Goal: Information Seeking & Learning: Learn about a topic

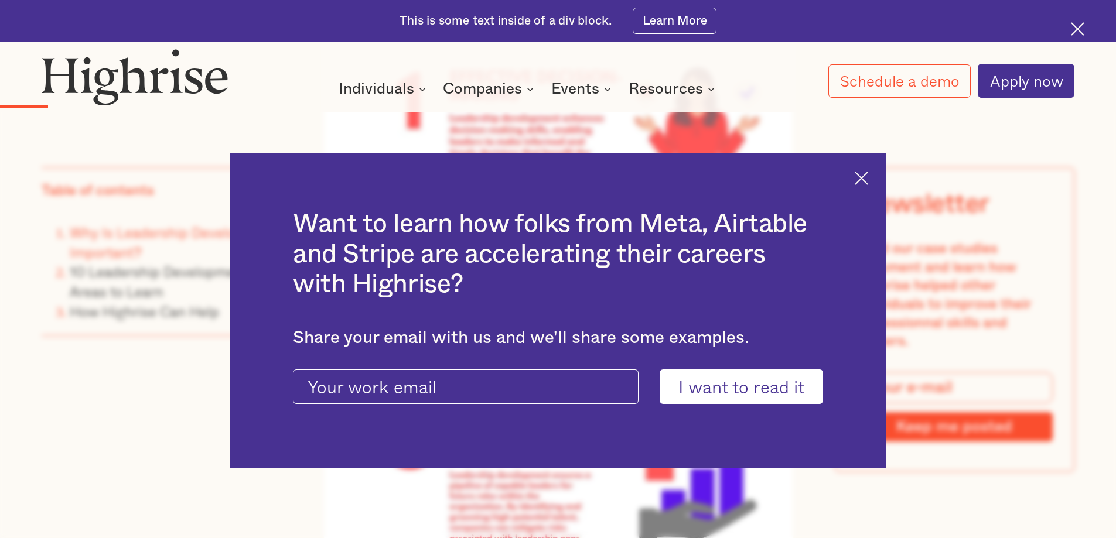
scroll to position [2099, 0]
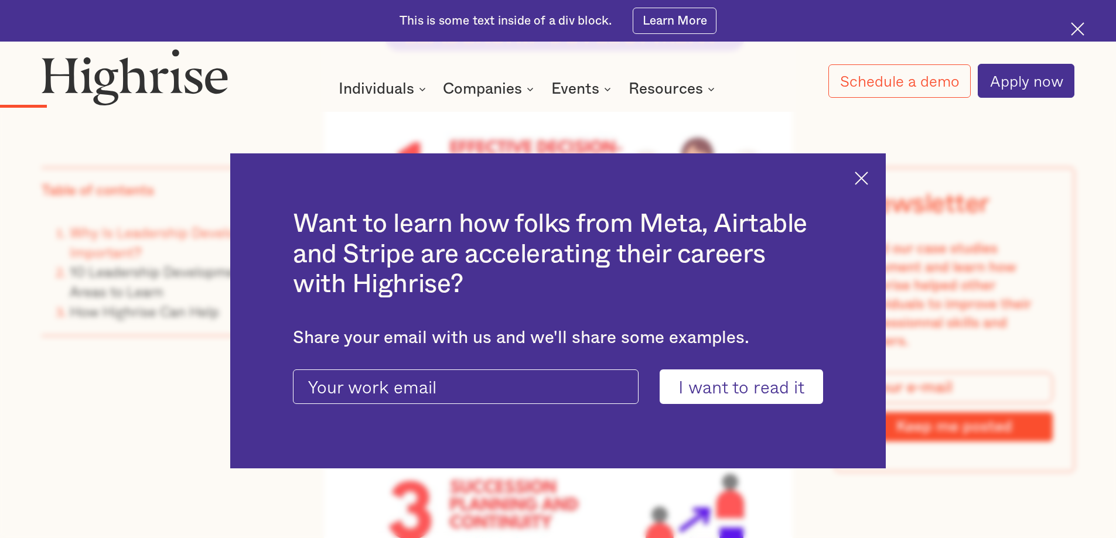
click at [868, 179] on img at bounding box center [861, 178] width 13 height 13
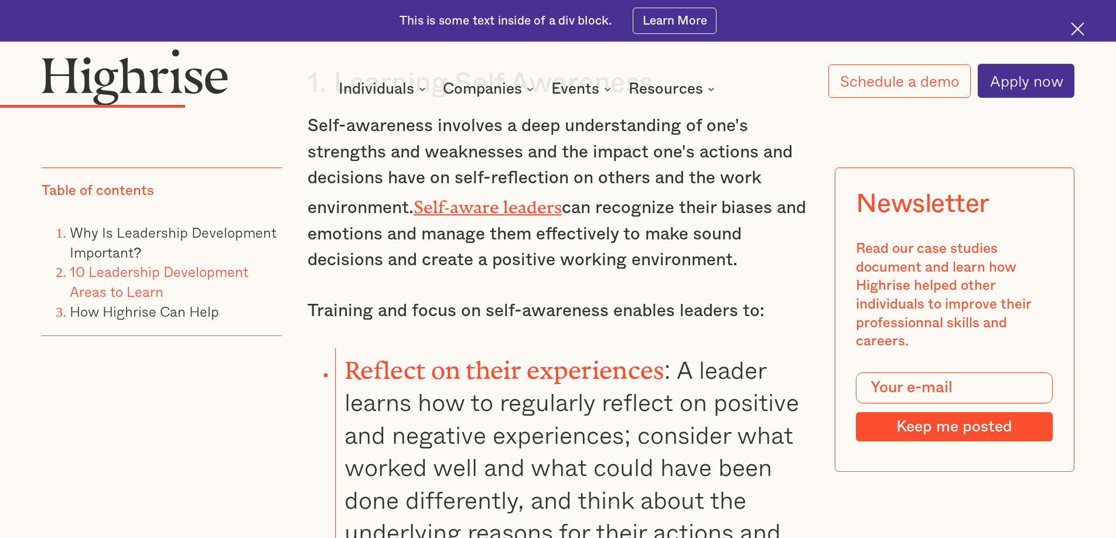
scroll to position [4091, 0]
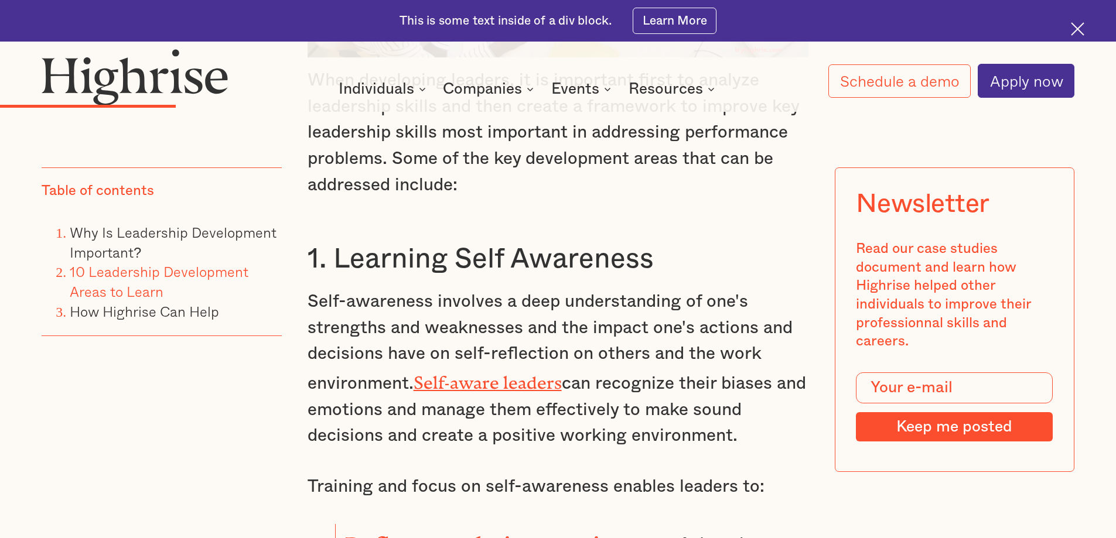
drag, startPoint x: 334, startPoint y: 253, endPoint x: 735, endPoint y: 434, distance: 440.5
copy div "Learning Self Awareness Self-awareness involves a deep understanding of one's s…"
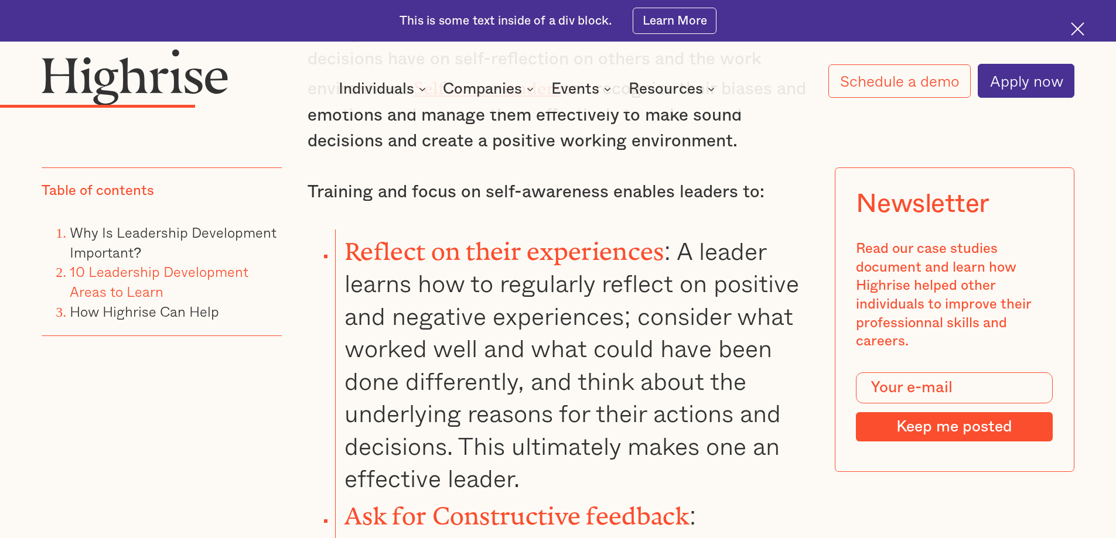
scroll to position [4383, 0]
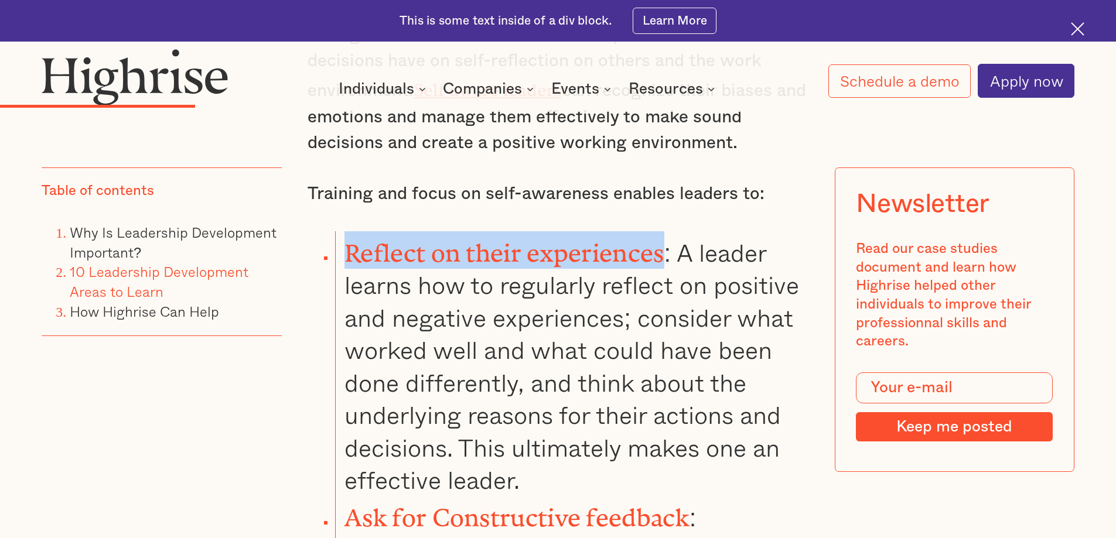
drag, startPoint x: 344, startPoint y: 241, endPoint x: 668, endPoint y: 244, distance: 324.6
click at [668, 244] on li "Reflect on their experiences : A leader learns how to regularly reflect on posi…" at bounding box center [571, 363] width 473 height 265
copy strong "Reflect on their experiences"
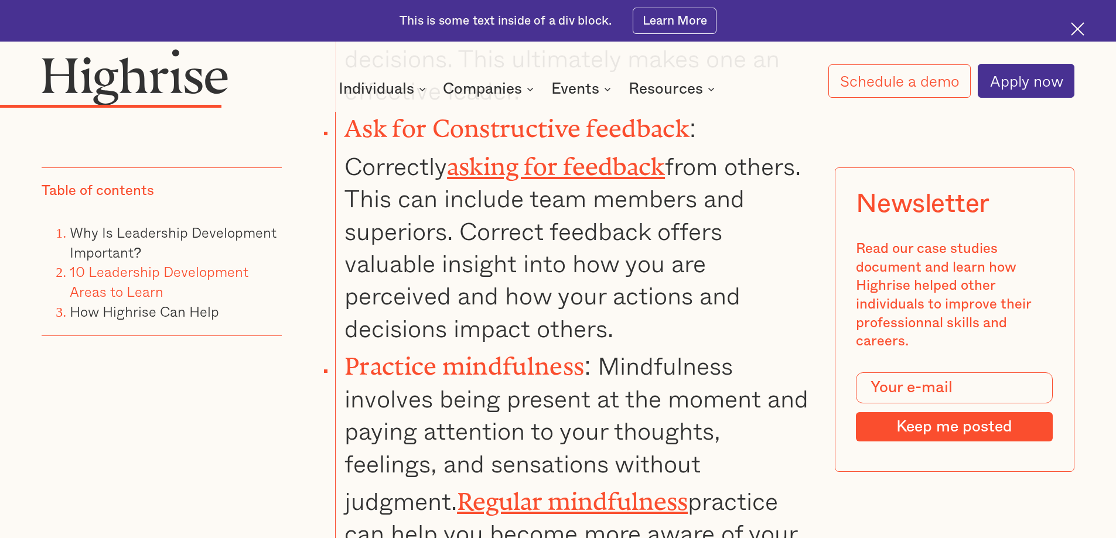
scroll to position [4794, 0]
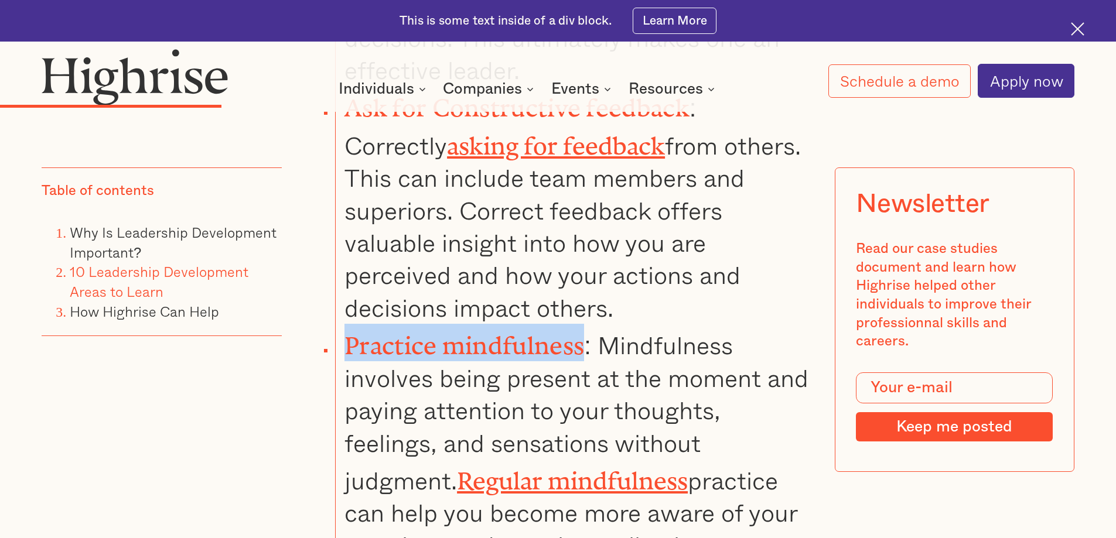
drag, startPoint x: 584, startPoint y: 295, endPoint x: 347, endPoint y: 301, distance: 237.4
click at [347, 332] on strong "Practice mindfulness" at bounding box center [464, 339] width 240 height 15
copy strong "Practice mindfulness"
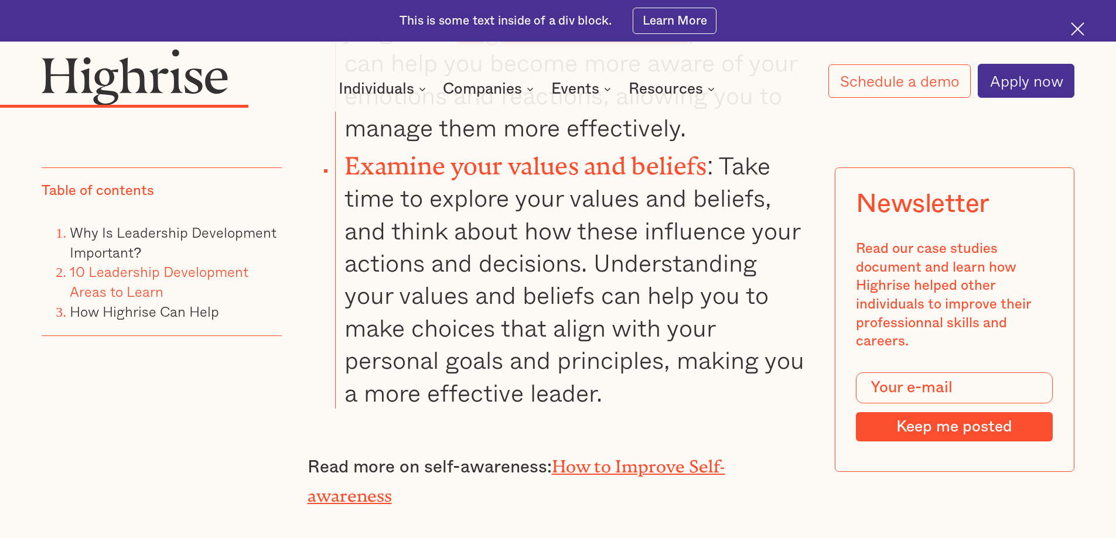
scroll to position [5145, 0]
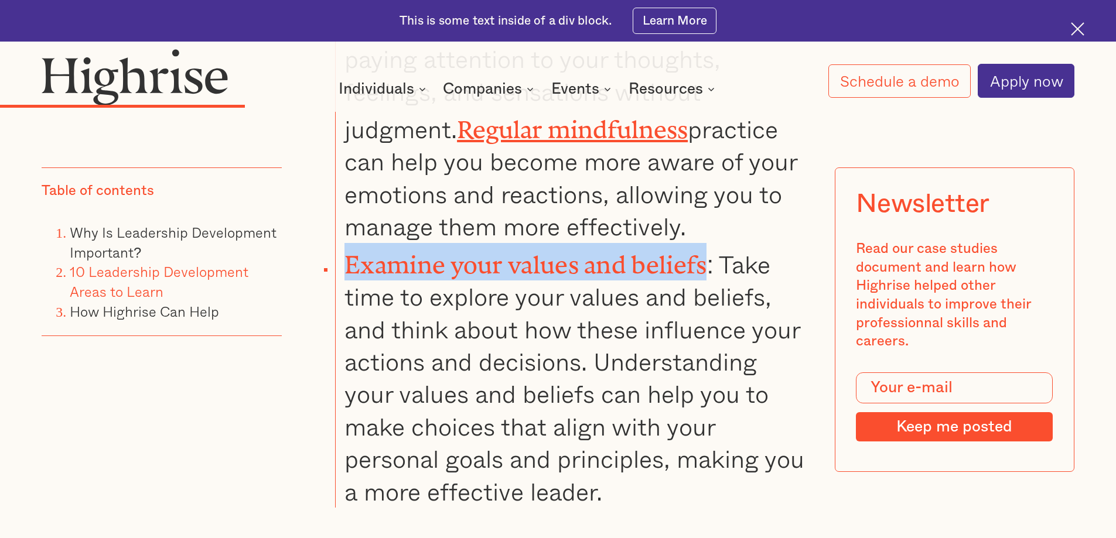
drag, startPoint x: 708, startPoint y: 207, endPoint x: 349, endPoint y: 206, distance: 359.1
click at [349, 251] on strong "Examine your values and beliefs" at bounding box center [525, 258] width 362 height 15
copy strong "Examine your values and beliefs"
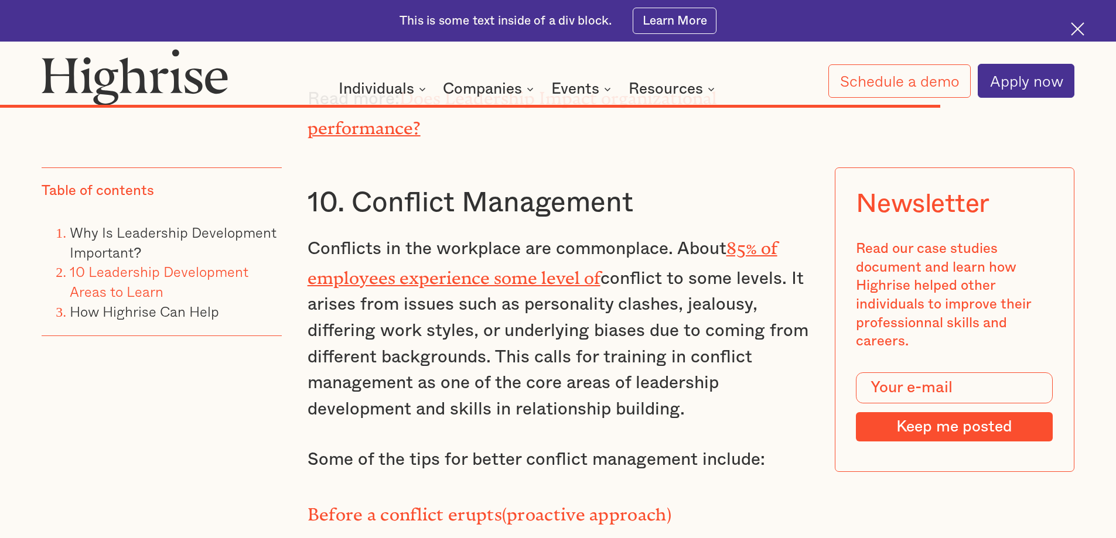
scroll to position [15984, 0]
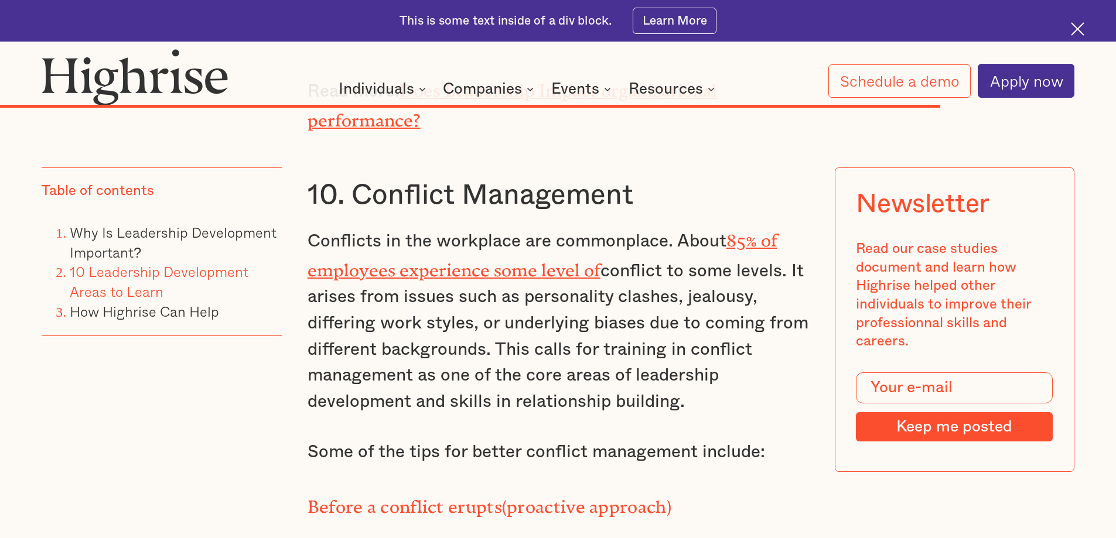
drag, startPoint x: 699, startPoint y: 299, endPoint x: 350, endPoint y: 296, distance: 349.2
copy strong "Promote open communication:"
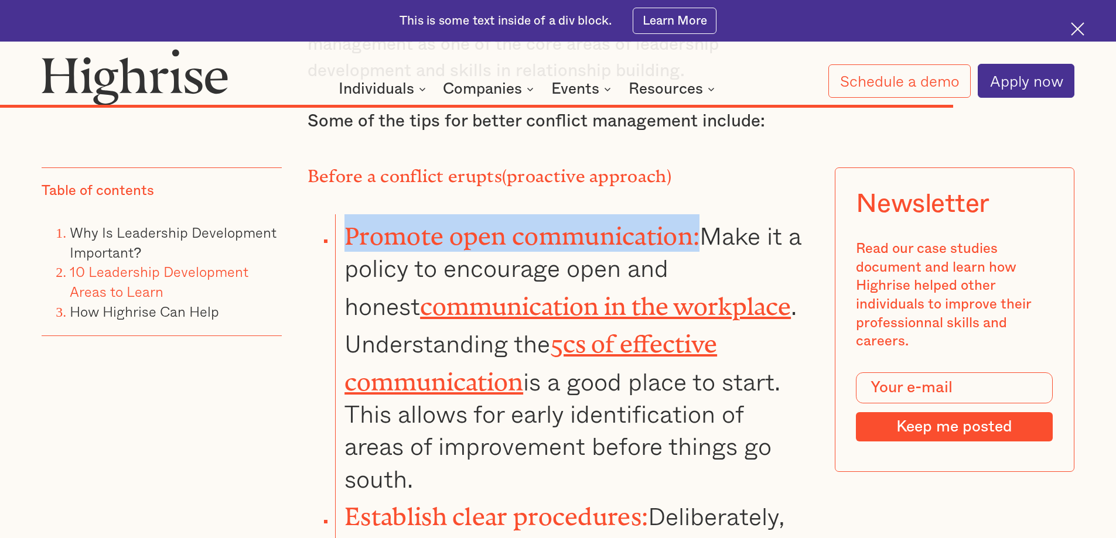
scroll to position [16394, 0]
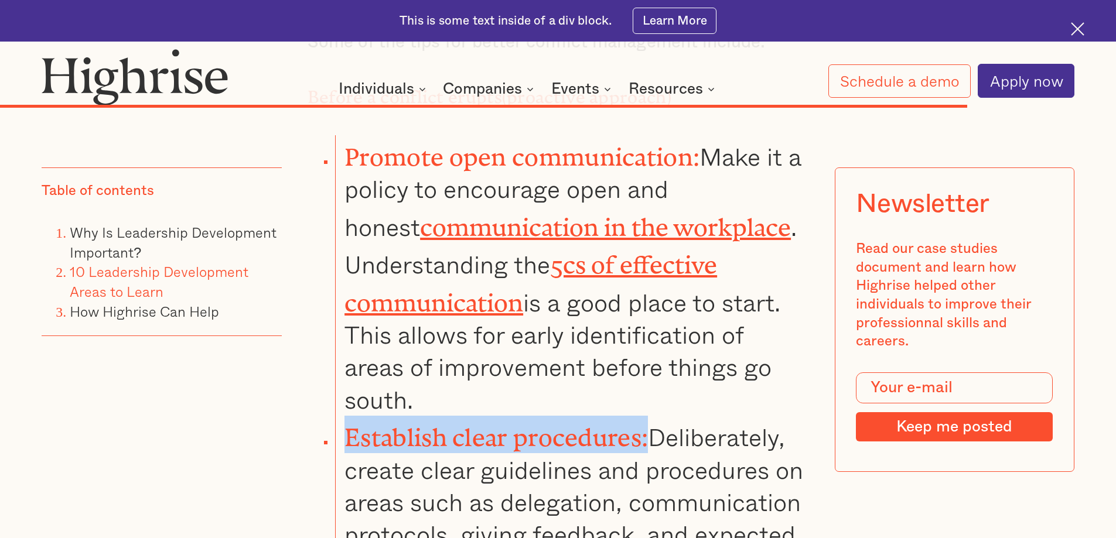
drag, startPoint x: 649, startPoint y: 155, endPoint x: 349, endPoint y: 157, distance: 300.0
click at [349, 424] on strong "Establish clear procedures:" at bounding box center [495, 431] width 303 height 15
copy strong "Establish clear procedures:"
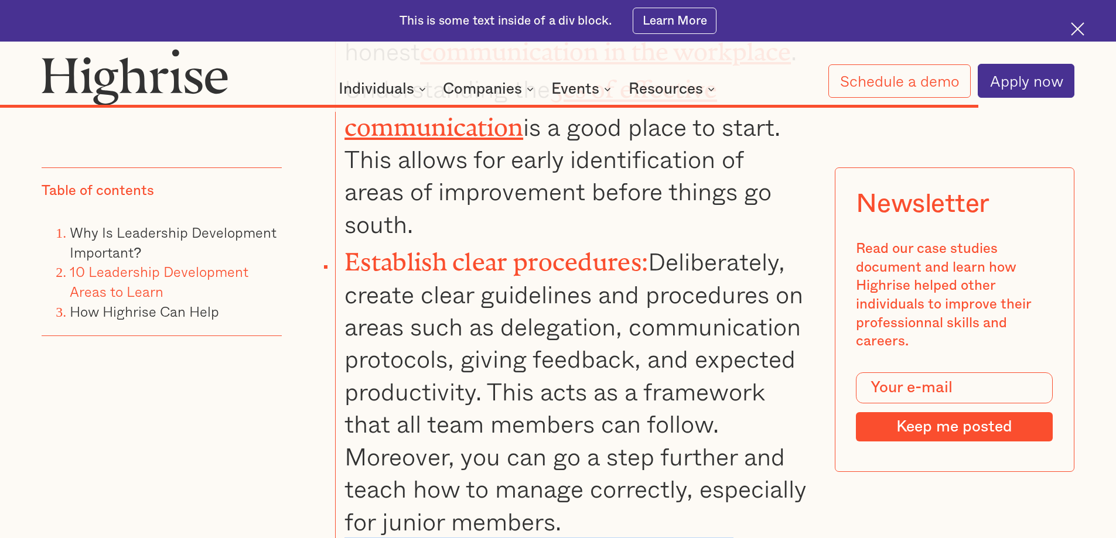
drag, startPoint x: 617, startPoint y: 305, endPoint x: 344, endPoint y: 278, distance: 273.8
copy li "[PERSON_NAME] a positive work environment: Team-building activities"
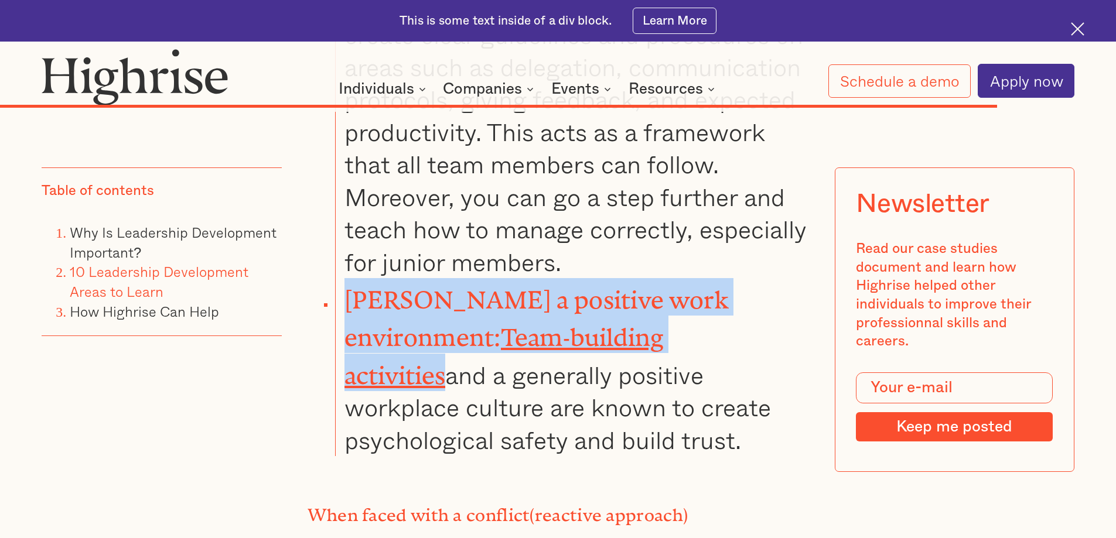
scroll to position [16863, 0]
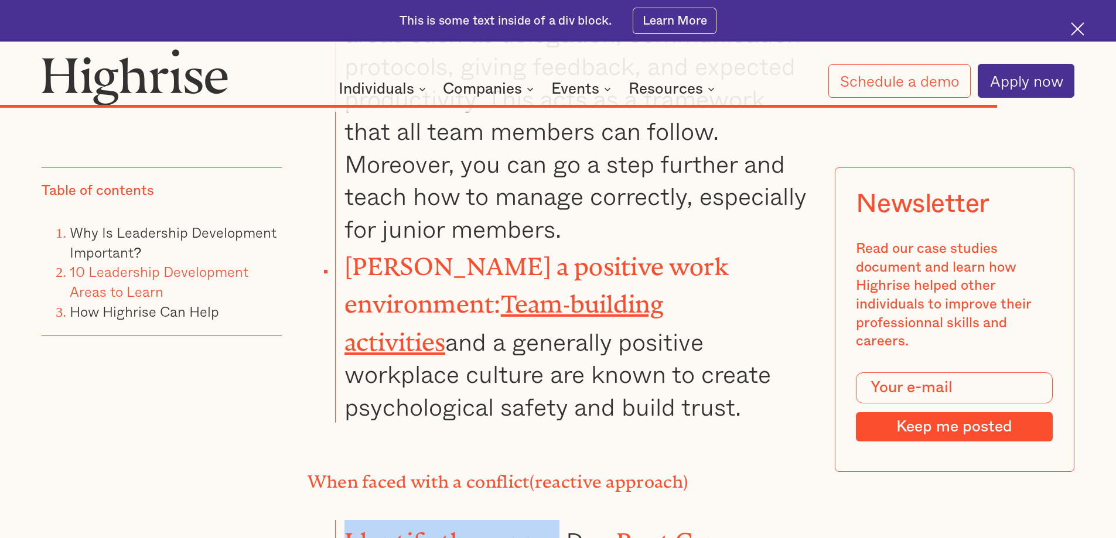
drag, startPoint x: 561, startPoint y: 238, endPoint x: 345, endPoint y: 228, distance: 215.8
click at [345, 528] on strong "Identify the source:" at bounding box center [454, 535] width 221 height 15
copy strong "Identify the source"
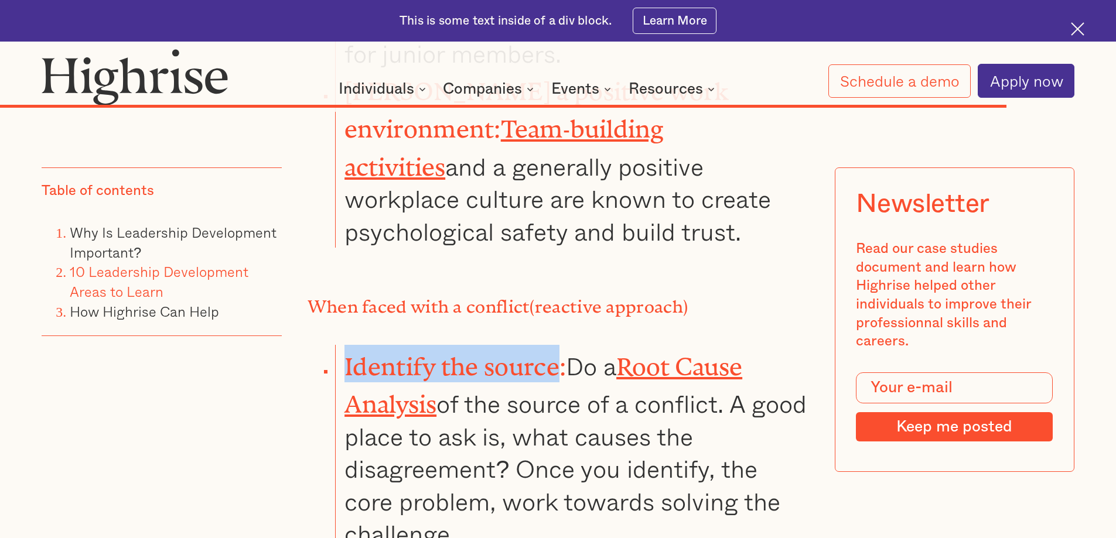
scroll to position [17097, 0]
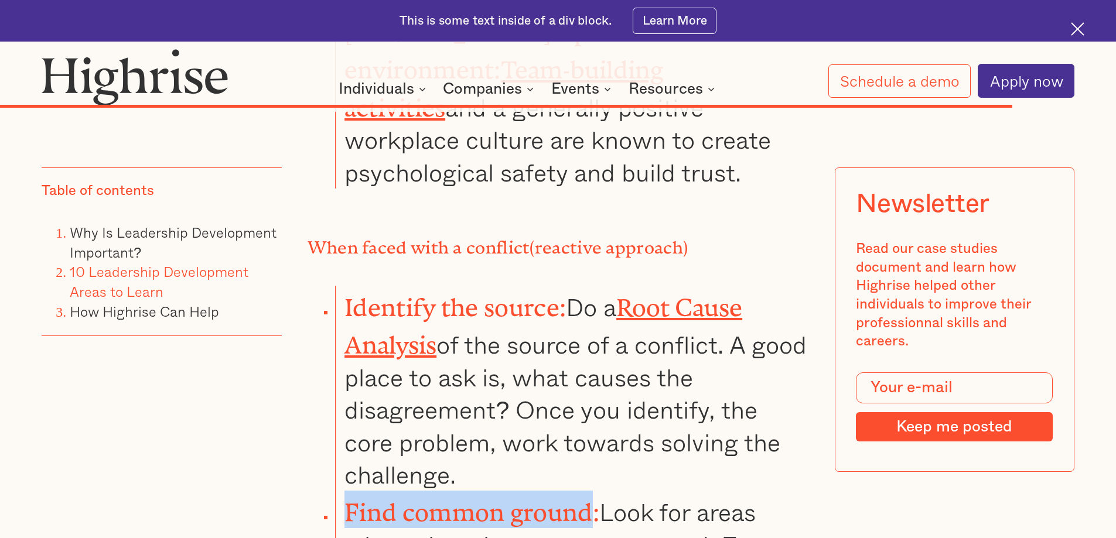
drag, startPoint x: 593, startPoint y: 198, endPoint x: 344, endPoint y: 195, distance: 248.4
click at [344, 499] on strong "Find common ground:" at bounding box center [471, 506] width 255 height 15
copy strong "Find common ground"
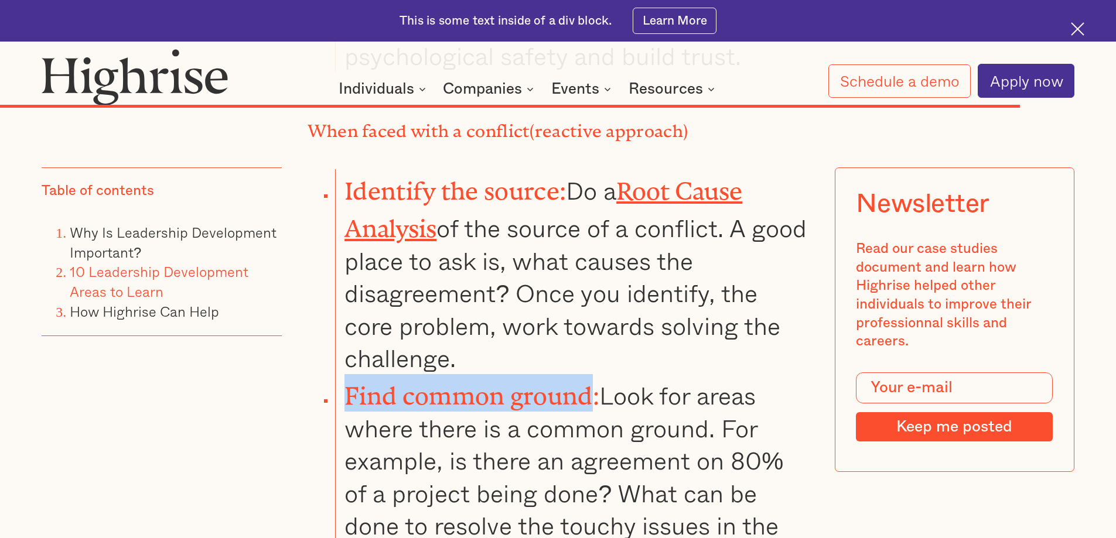
scroll to position [17214, 0]
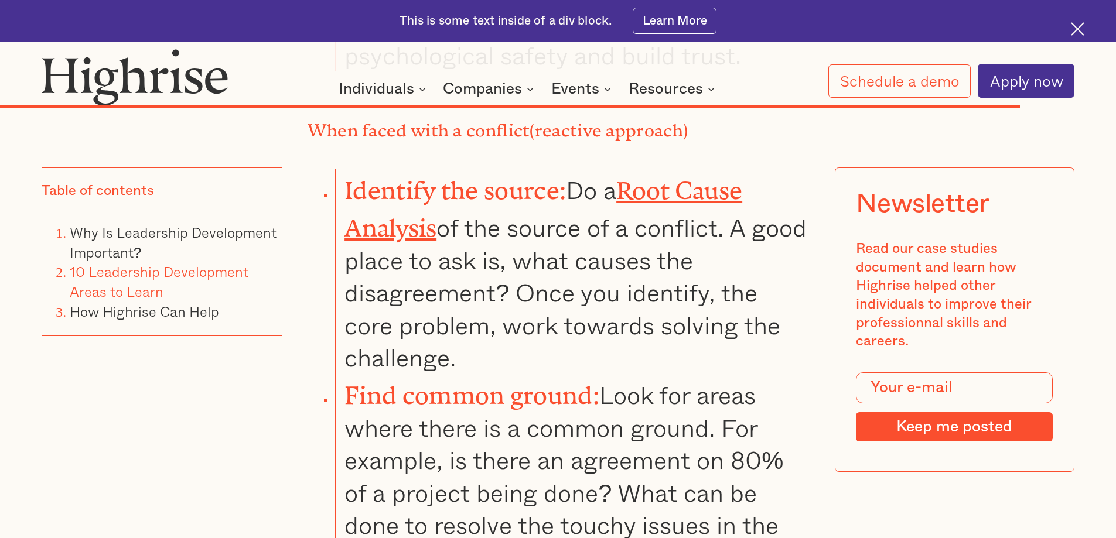
drag, startPoint x: 557, startPoint y: 350, endPoint x: 338, endPoint y: 342, distance: 219.3
copy strong "Focus on solutions"
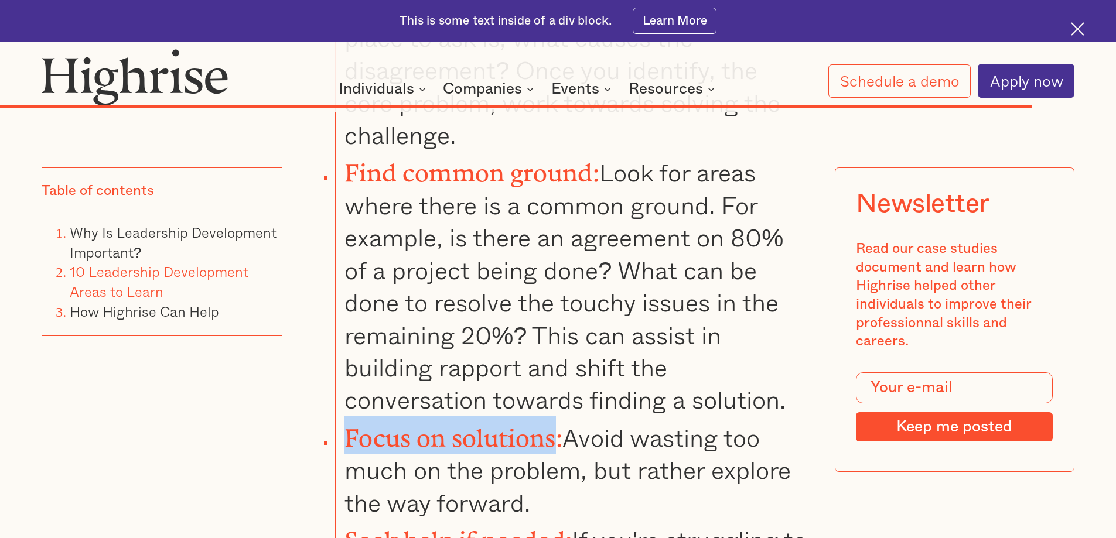
scroll to position [17448, 0]
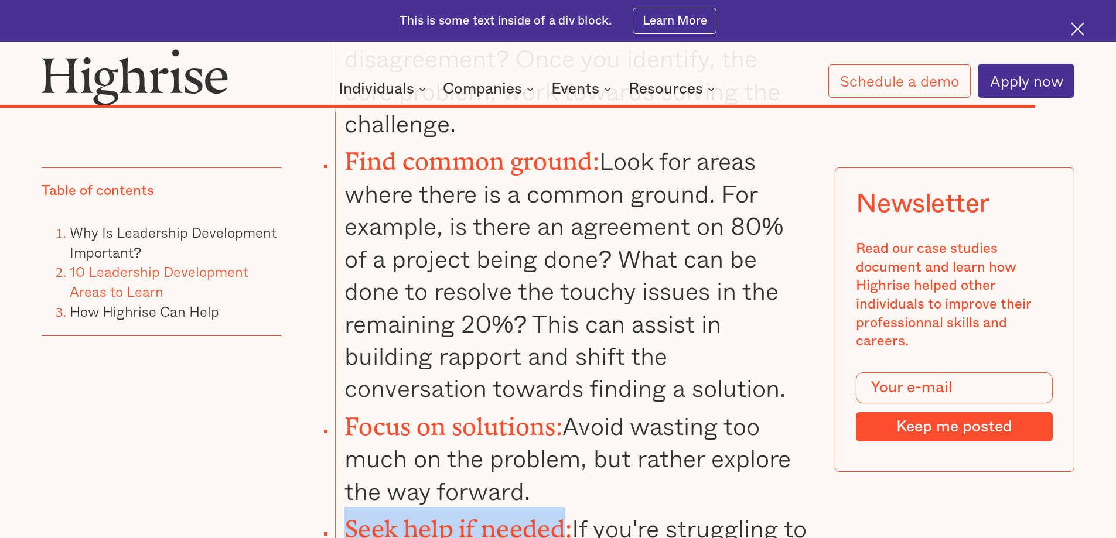
drag, startPoint x: 566, startPoint y: 213, endPoint x: 344, endPoint y: 206, distance: 221.6
click at [344, 516] on strong "Seek help if needed:" at bounding box center [457, 523] width 227 height 15
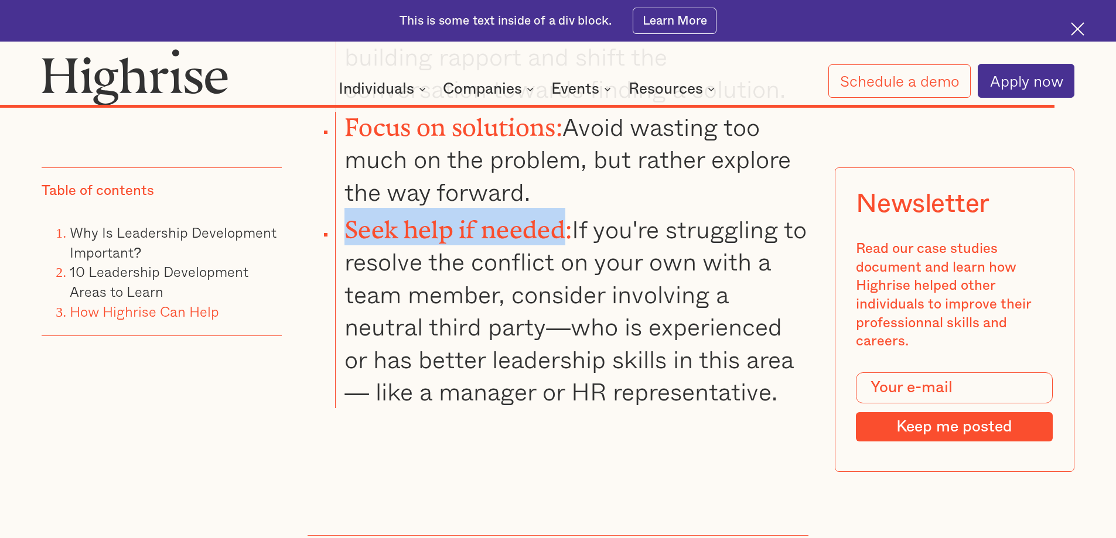
scroll to position [17741, 0]
